Goal: Transaction & Acquisition: Subscribe to service/newsletter

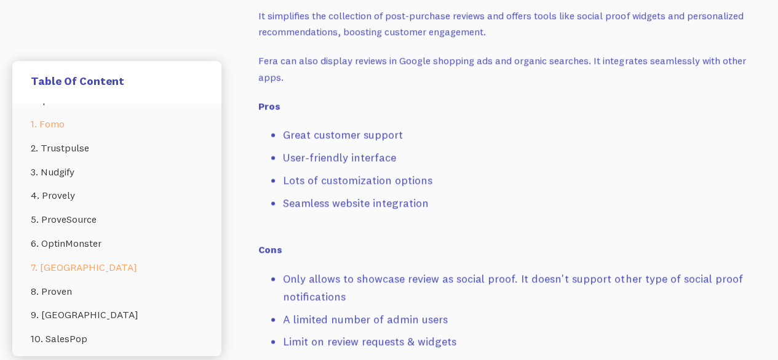
scroll to position [100, 0]
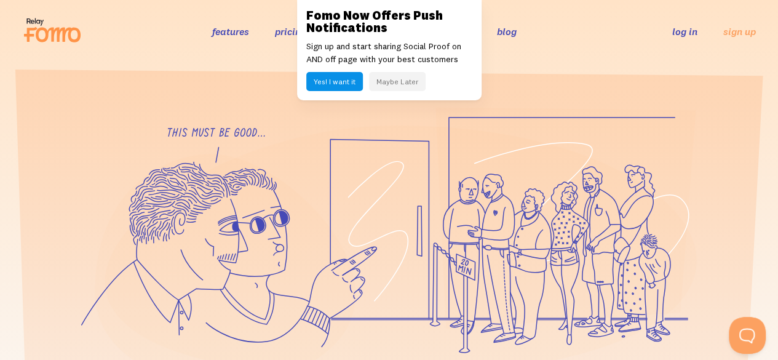
click at [393, 84] on button "Maybe Later" at bounding box center [397, 81] width 57 height 19
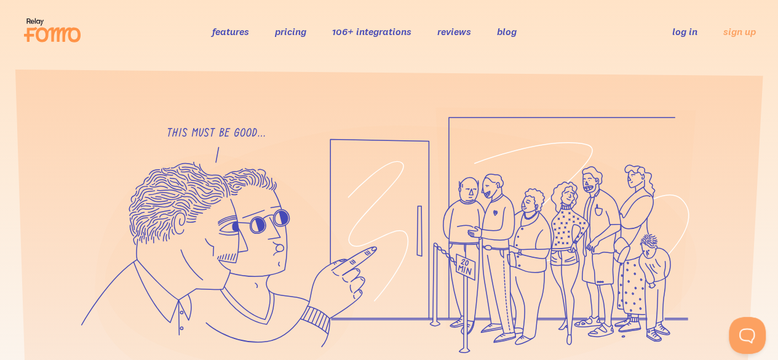
click at [293, 30] on link "pricing" at bounding box center [290, 31] width 31 height 12
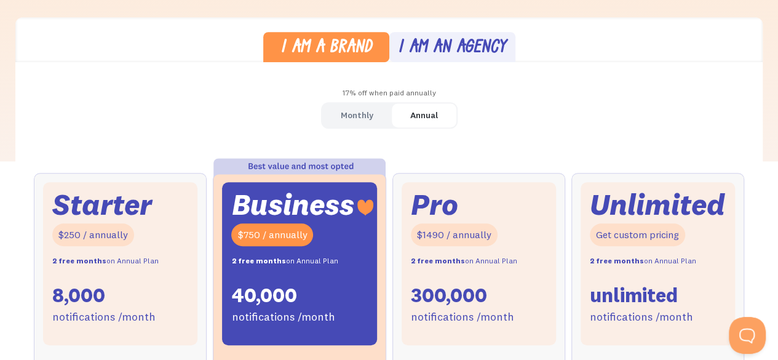
scroll to position [307, 0]
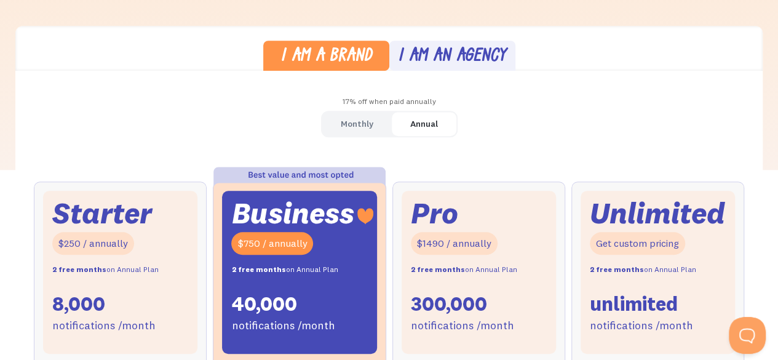
click at [344, 121] on div "Monthly" at bounding box center [357, 124] width 33 height 18
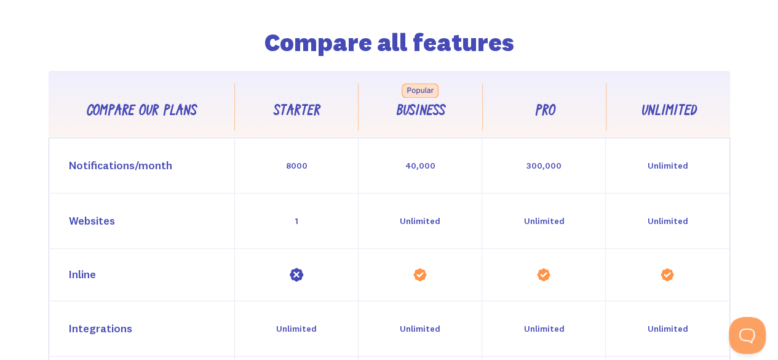
scroll to position [1045, 0]
